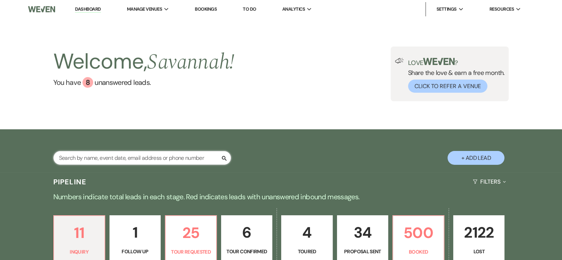
click at [194, 154] on input "text" at bounding box center [142, 158] width 178 height 14
type input "[PERSON_NAME]"
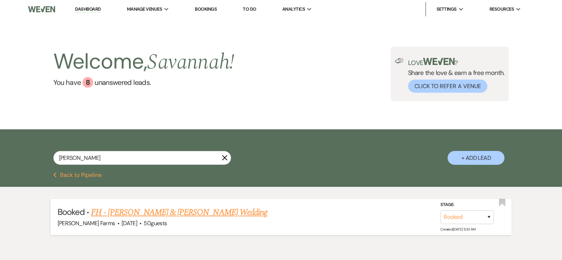
click at [226, 214] on link "FH - [PERSON_NAME] & [PERSON_NAME] Wedding" at bounding box center [179, 212] width 176 height 13
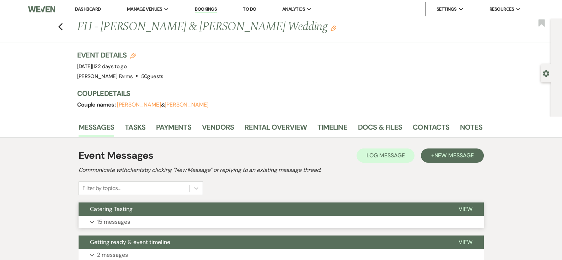
click at [333, 212] on button "Catering Tasting" at bounding box center [262, 208] width 368 height 13
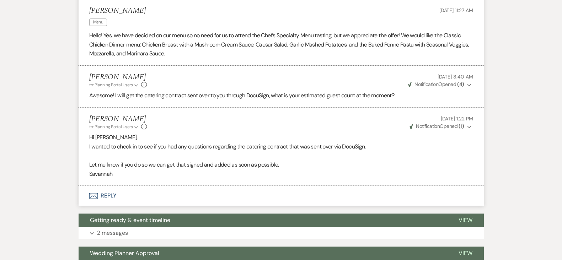
scroll to position [1183, 0]
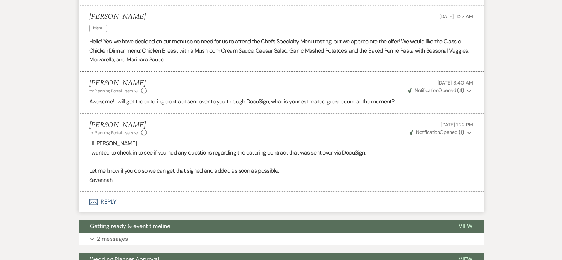
click at [459, 129] on strong "( 1 )" at bounding box center [460, 132] width 5 height 6
click at [143, 193] on button "Envelope Reply" at bounding box center [280, 202] width 405 height 20
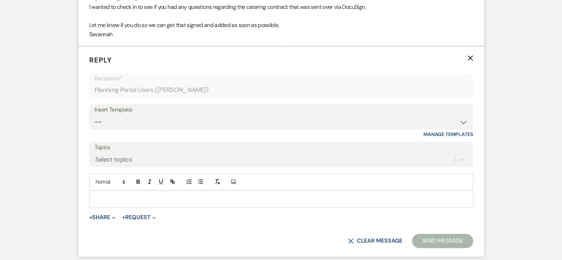
scroll to position [1333, 0]
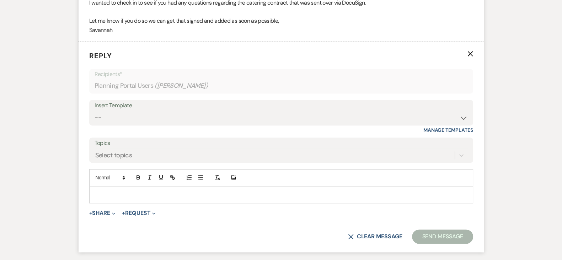
click at [382, 186] on div at bounding box center [281, 194] width 383 height 16
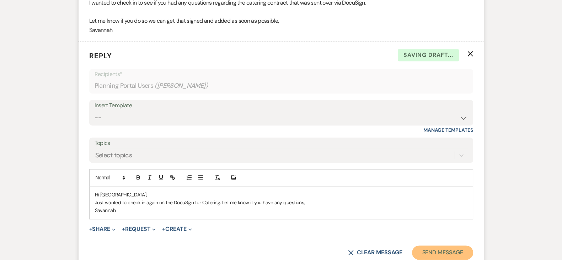
click at [452, 245] on button "Send Message" at bounding box center [442, 252] width 61 height 14
